Goal: Task Accomplishment & Management: Manage account settings

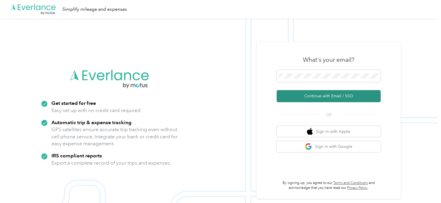
click at [337, 96] on button "Continue with Email / SSO" at bounding box center [328, 96] width 104 height 12
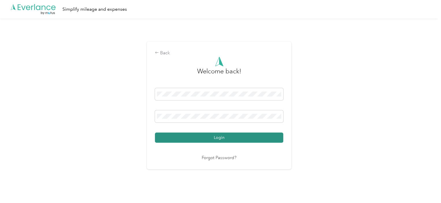
click at [225, 136] on button "Login" at bounding box center [219, 138] width 128 height 10
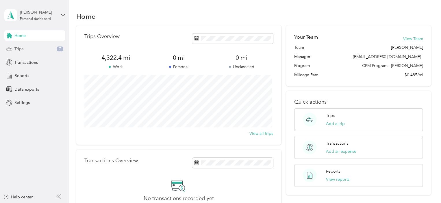
click at [26, 51] on div "Trips 7" at bounding box center [34, 49] width 61 height 10
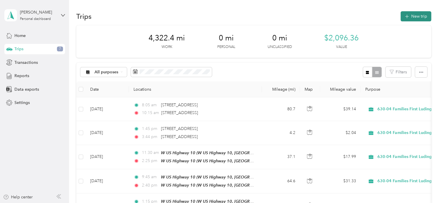
click at [412, 17] on button "New trip" at bounding box center [415, 16] width 31 height 10
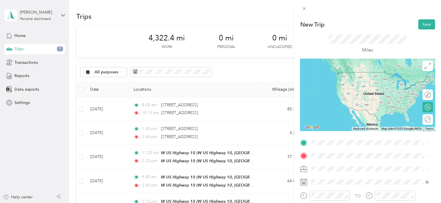
click at [345, 78] on div "TEAM W US Highway [GEOGRAPHIC_DATA], [US_STATE], [GEOGRAPHIC_DATA]" at bounding box center [374, 81] width 104 height 20
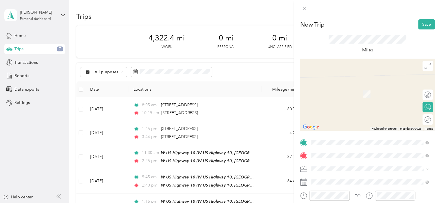
click at [353, 89] on span "Walhalla [US_STATE], [GEOGRAPHIC_DATA]" at bounding box center [354, 88] width 65 height 10
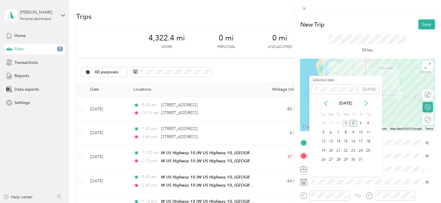
click at [345, 123] on div "1" at bounding box center [346, 123] width 8 height 7
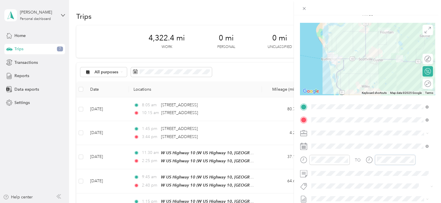
scroll to position [58, 0]
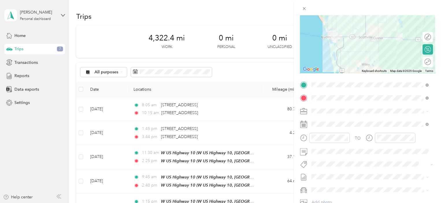
click at [352, 184] on div "TO Add photo" at bounding box center [367, 150] width 135 height 140
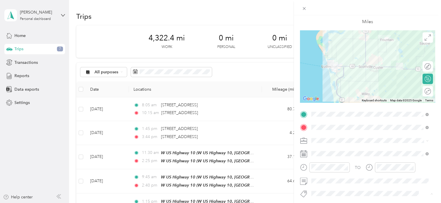
scroll to position [0, 0]
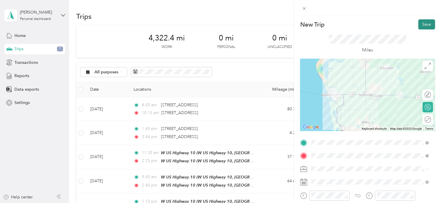
click at [419, 25] on button "Save" at bounding box center [426, 24] width 17 height 10
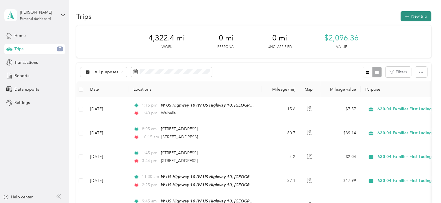
click at [416, 15] on button "New trip" at bounding box center [415, 16] width 31 height 10
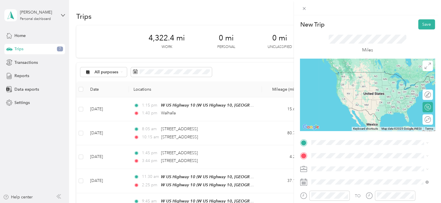
click at [342, 74] on span "Walhalla [US_STATE], [GEOGRAPHIC_DATA]" at bounding box center [354, 73] width 65 height 10
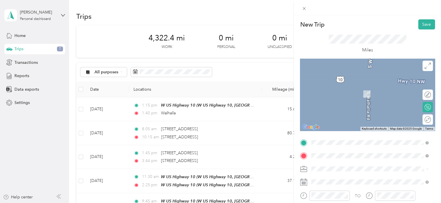
click at [357, 94] on span "W US Highway 10, 49431, [GEOGRAPHIC_DATA], [US_STATE], [GEOGRAPHIC_DATA]" at bounding box center [368, 99] width 92 height 11
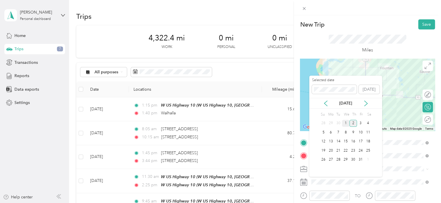
click at [347, 122] on div "1" at bounding box center [346, 123] width 8 height 7
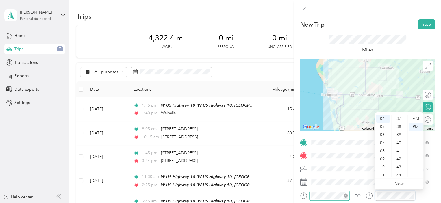
scroll to position [81, 0]
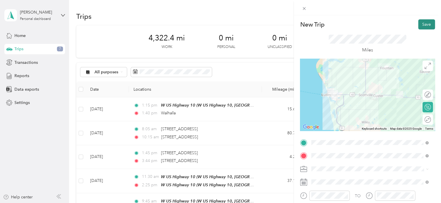
click at [424, 23] on button "Save" at bounding box center [426, 24] width 17 height 10
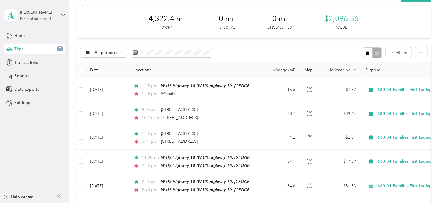
scroll to position [0, 0]
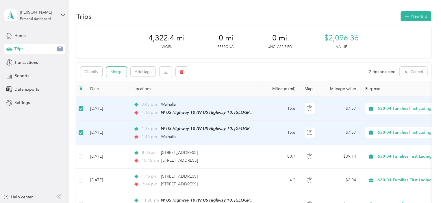
click at [114, 70] on button "Merge" at bounding box center [116, 72] width 20 height 10
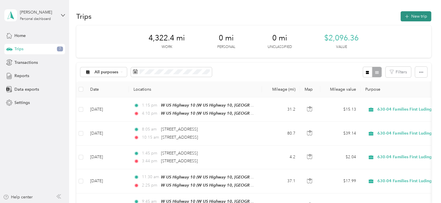
click at [413, 13] on button "New trip" at bounding box center [415, 16] width 31 height 10
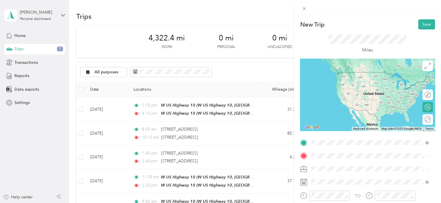
click at [384, 79] on div "TEAM W US Highway [GEOGRAPHIC_DATA], [US_STATE], [GEOGRAPHIC_DATA]" at bounding box center [374, 82] width 104 height 20
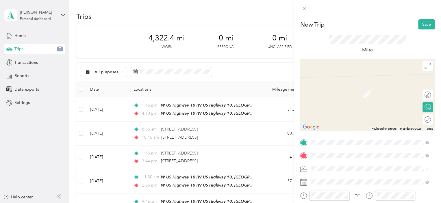
click at [333, 88] on span "[STREET_ADDRESS][PERSON_NAME][US_STATE]" at bounding box center [367, 85] width 90 height 5
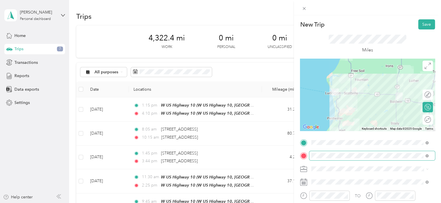
click at [311, 156] on span at bounding box center [372, 155] width 126 height 9
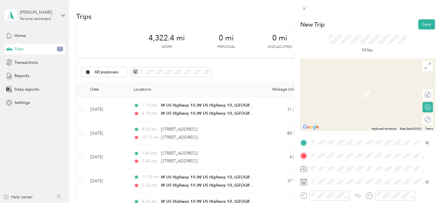
click at [356, 86] on span "[STREET_ADDRESS][PERSON_NAME][US_STATE]" at bounding box center [367, 83] width 90 height 5
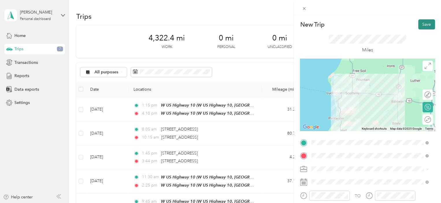
click at [423, 25] on button "Save" at bounding box center [426, 24] width 17 height 10
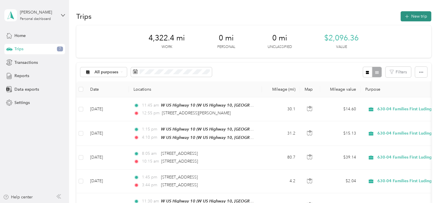
click at [412, 19] on button "New trip" at bounding box center [415, 16] width 31 height 10
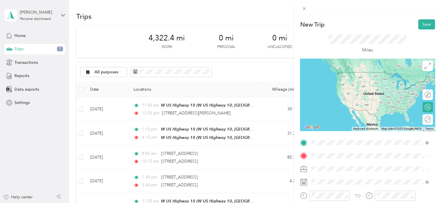
click at [350, 79] on span "[STREET_ADDRESS][PERSON_NAME][US_STATE]" at bounding box center [367, 78] width 90 height 5
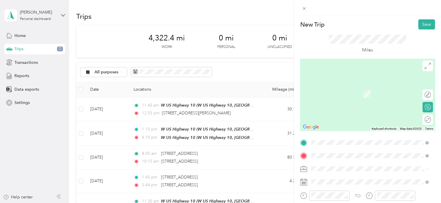
click at [348, 99] on div "TEAM W US Highway [GEOGRAPHIC_DATA], [US_STATE], [GEOGRAPHIC_DATA]" at bounding box center [374, 95] width 104 height 20
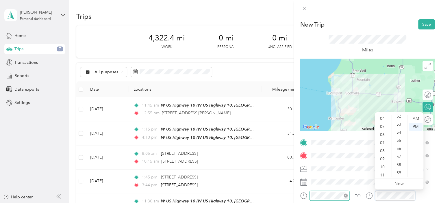
scroll to position [364, 0]
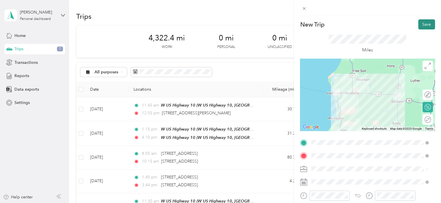
click at [423, 24] on button "Save" at bounding box center [426, 24] width 17 height 10
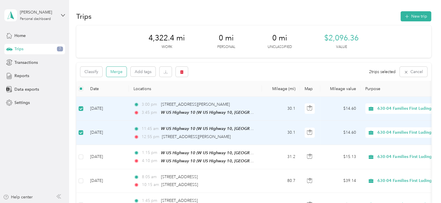
click at [117, 72] on button "Merge" at bounding box center [116, 72] width 20 height 10
